Goal: Transaction & Acquisition: Purchase product/service

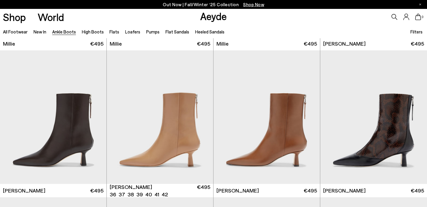
scroll to position [1314, 0]
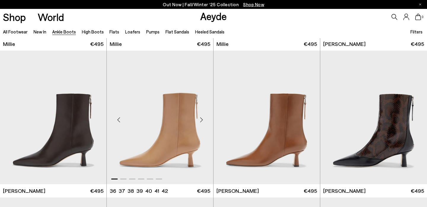
click at [201, 123] on div "Next slide" at bounding box center [202, 120] width 18 height 18
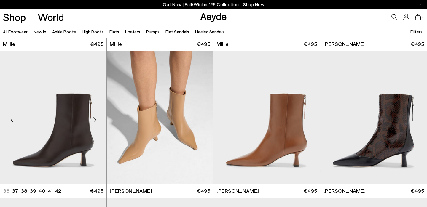
click at [95, 118] on div "Next slide" at bounding box center [95, 120] width 18 height 18
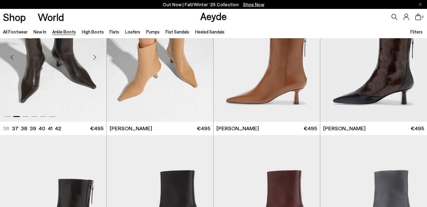
scroll to position [1378, 0]
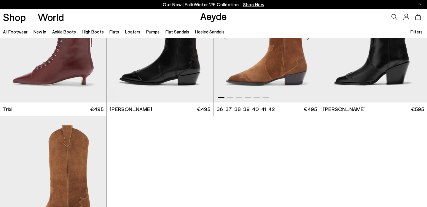
scroll to position [3004, 0]
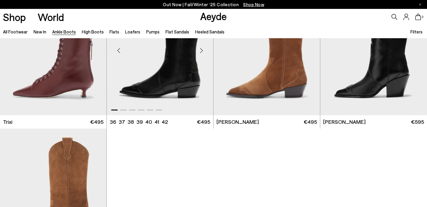
click at [202, 51] on div "Next slide" at bounding box center [202, 51] width 18 height 18
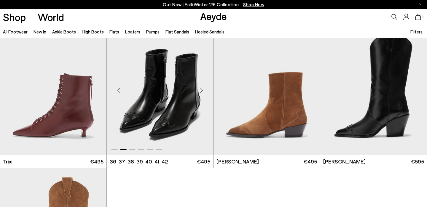
scroll to position [2962, 0]
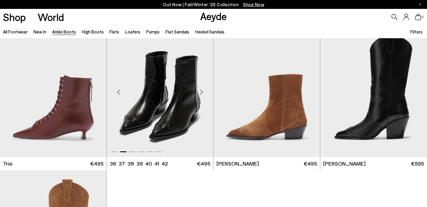
click at [179, 128] on img "2 / 6" at bounding box center [160, 90] width 107 height 134
click at [308, 91] on div "Next slide" at bounding box center [308, 93] width 18 height 18
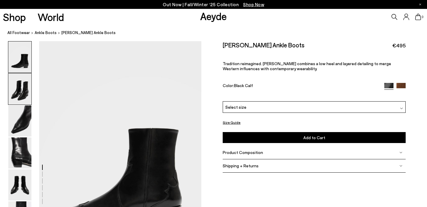
click at [26, 93] on img at bounding box center [19, 89] width 23 height 31
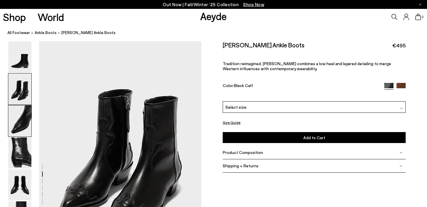
click at [24, 110] on img at bounding box center [19, 121] width 23 height 31
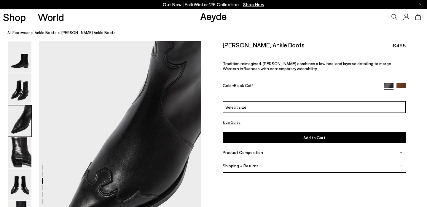
scroll to position [435, 0]
click at [25, 129] on img at bounding box center [19, 121] width 23 height 31
click at [18, 145] on img at bounding box center [19, 153] width 23 height 31
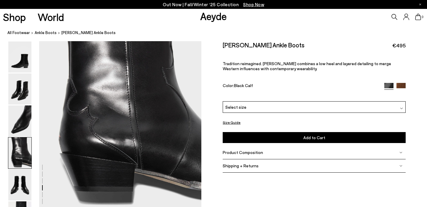
scroll to position [700, 0]
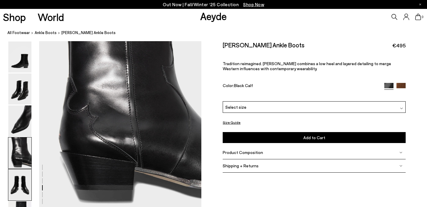
click at [12, 182] on img at bounding box center [19, 185] width 23 height 31
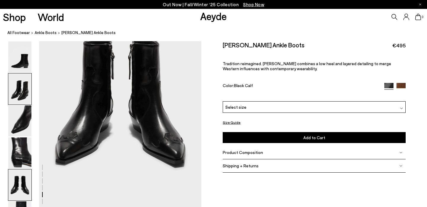
scroll to position [918, 0]
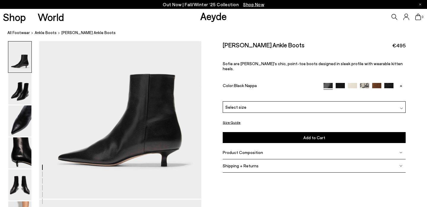
scroll to position [59, 0]
click at [300, 106] on div "Select size" at bounding box center [314, 108] width 183 height 12
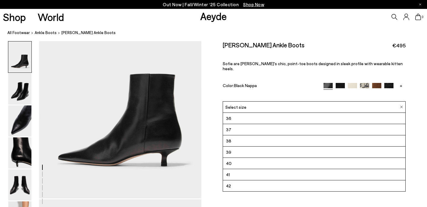
click at [270, 149] on li "39" at bounding box center [314, 152] width 183 height 11
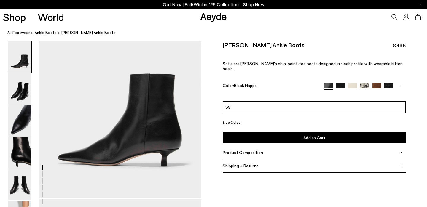
click at [288, 133] on button "Add to Cart Select a Size First" at bounding box center [314, 137] width 183 height 11
click at [340, 83] on img at bounding box center [340, 87] width 9 height 9
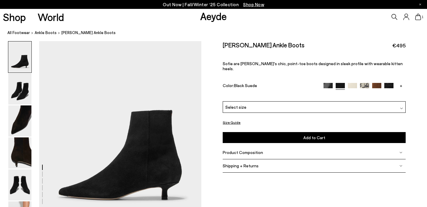
scroll to position [26, 0]
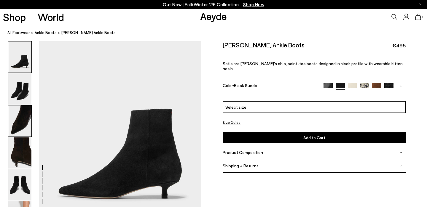
click at [24, 115] on img at bounding box center [19, 121] width 23 height 31
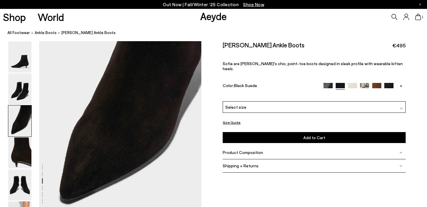
scroll to position [474, 0]
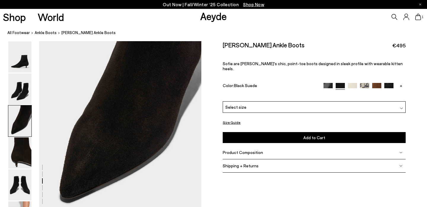
click at [377, 83] on img at bounding box center [377, 87] width 9 height 9
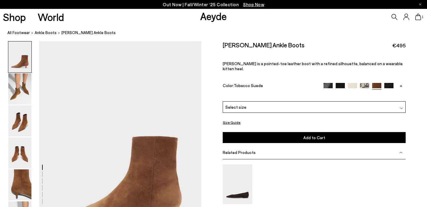
click at [390, 83] on img at bounding box center [389, 87] width 9 height 9
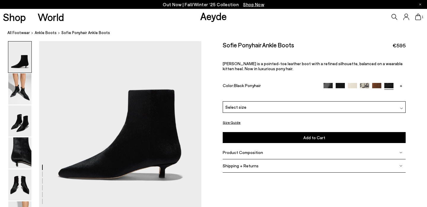
scroll to position [48, 0]
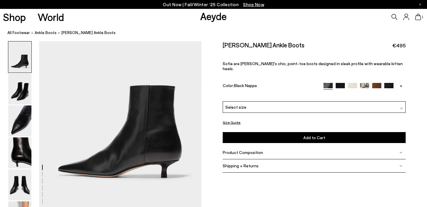
scroll to position [59, 0]
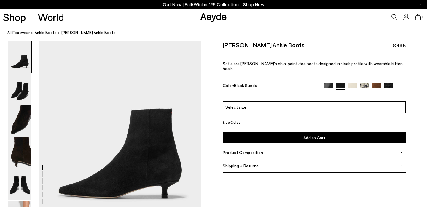
scroll to position [43, 0]
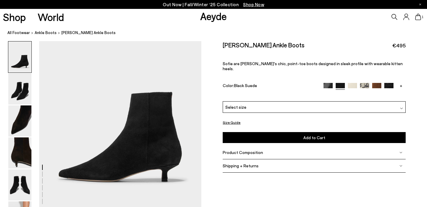
click at [377, 83] on img at bounding box center [377, 87] width 9 height 9
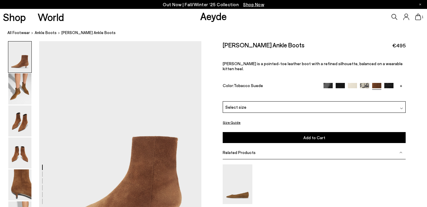
click at [391, 83] on img at bounding box center [389, 87] width 9 height 9
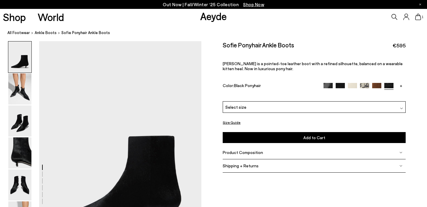
click at [402, 85] on link "+" at bounding box center [401, 85] width 9 height 5
click at [400, 88] on img at bounding box center [401, 87] width 9 height 9
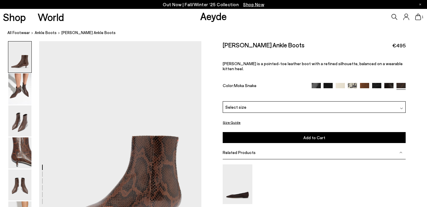
click at [390, 83] on div "+" at bounding box center [359, 86] width 94 height 7
click at [389, 83] on img at bounding box center [389, 87] width 9 height 9
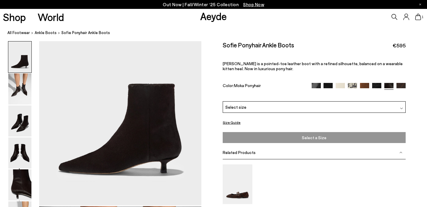
scroll to position [61, 0]
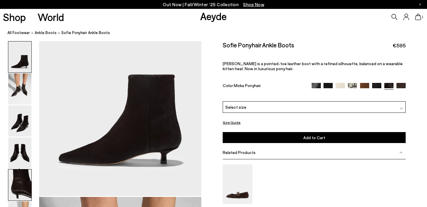
click at [20, 177] on img at bounding box center [19, 185] width 23 height 31
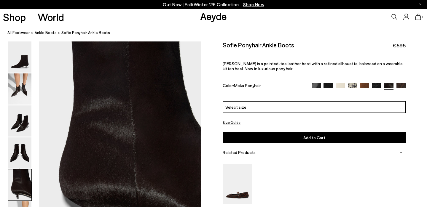
scroll to position [870, 0]
click at [377, 84] on img at bounding box center [377, 87] width 9 height 9
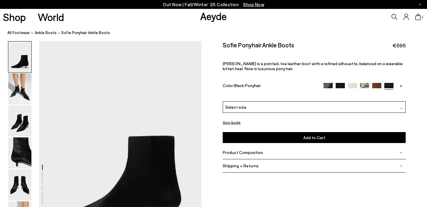
click at [341, 87] on img at bounding box center [340, 87] width 9 height 9
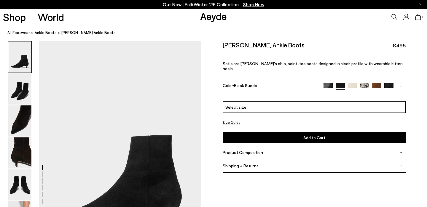
click at [329, 83] on img at bounding box center [328, 87] width 9 height 9
